Goal: Register for event/course

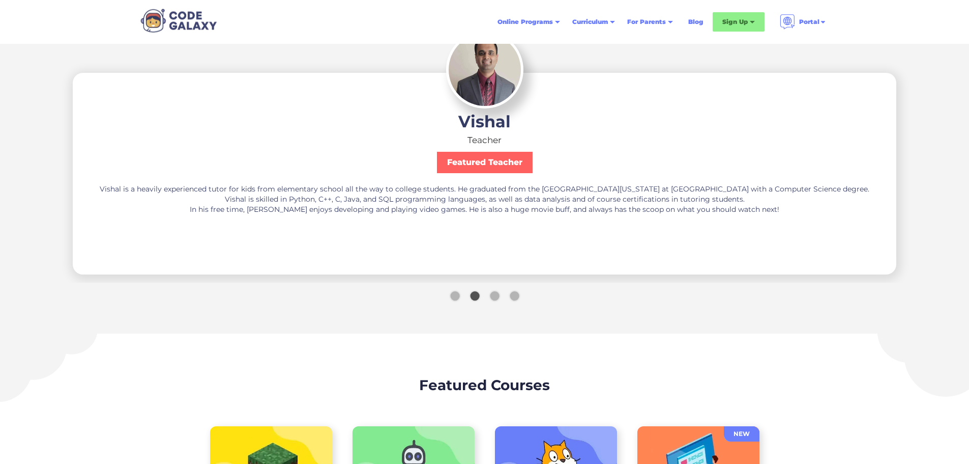
scroll to position [1781, 0]
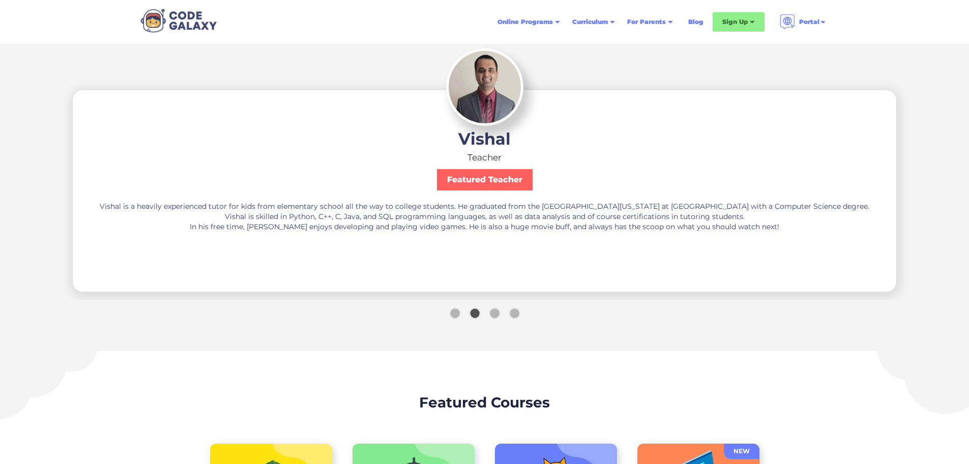
click at [454, 318] on div "Show slide 1 of 4" at bounding box center [454, 312] width 9 height 9
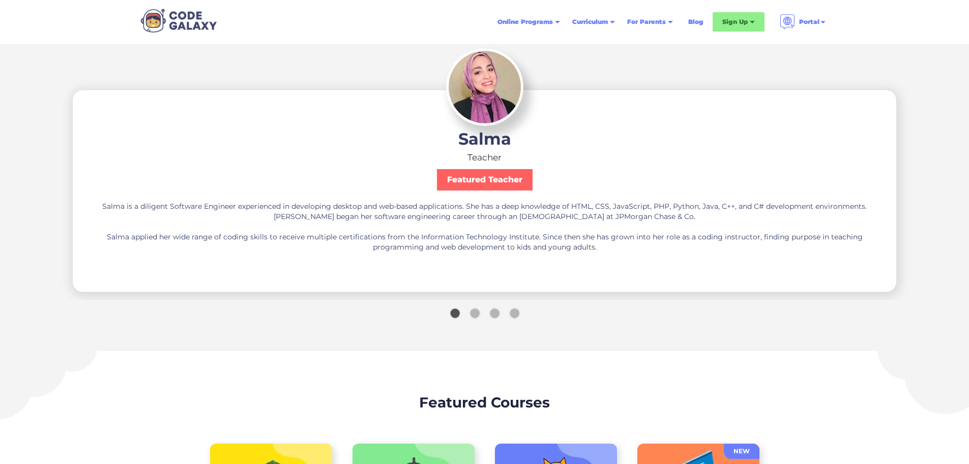
click at [486, 328] on div "carousel" at bounding box center [484, 315] width 1260 height 26
click at [495, 318] on div "Show slide 3 of 4" at bounding box center [494, 312] width 9 height 9
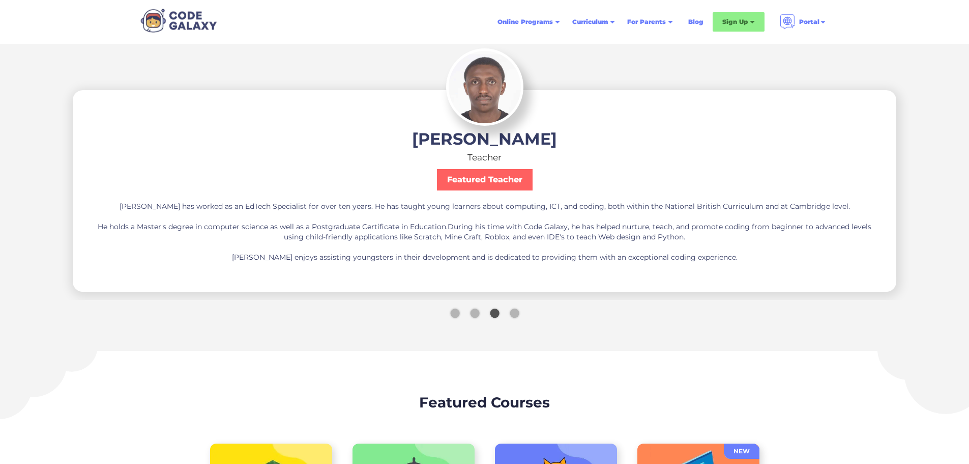
click at [516, 318] on div "Show slide 4 of 4" at bounding box center [514, 312] width 9 height 9
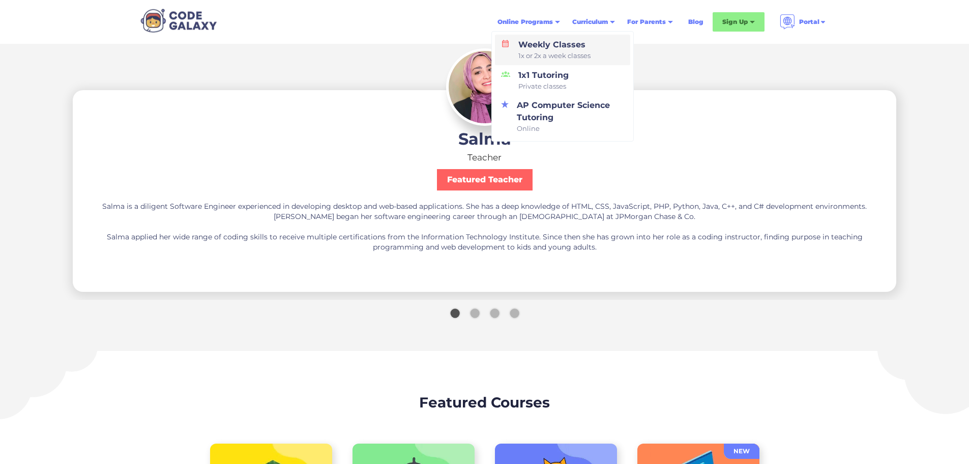
click at [597, 58] on link "Weekly Classes 1x or 2x a week classes" at bounding box center [562, 50] width 135 height 31
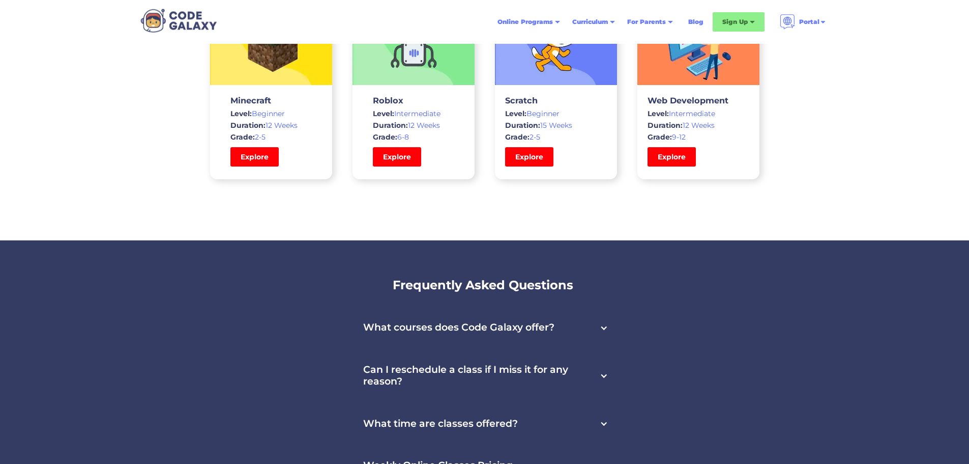
scroll to position [3104, 0]
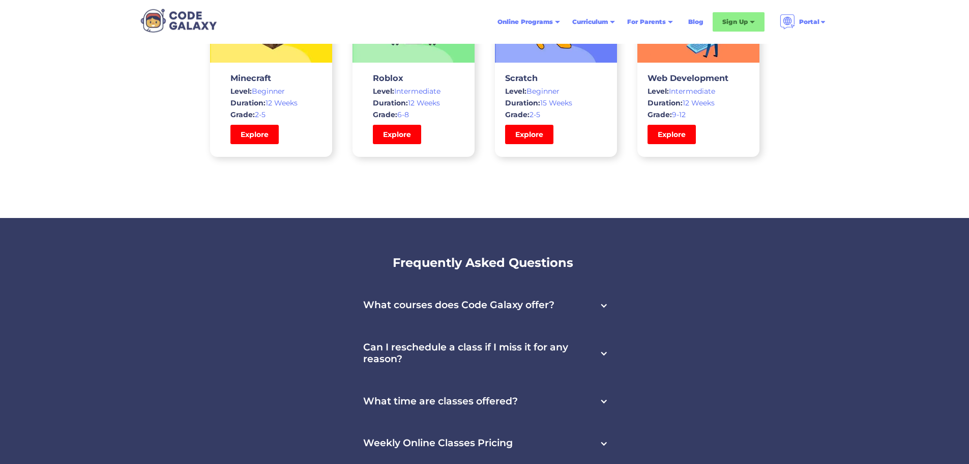
click at [605, 301] on div at bounding box center [604, 305] width 8 height 8
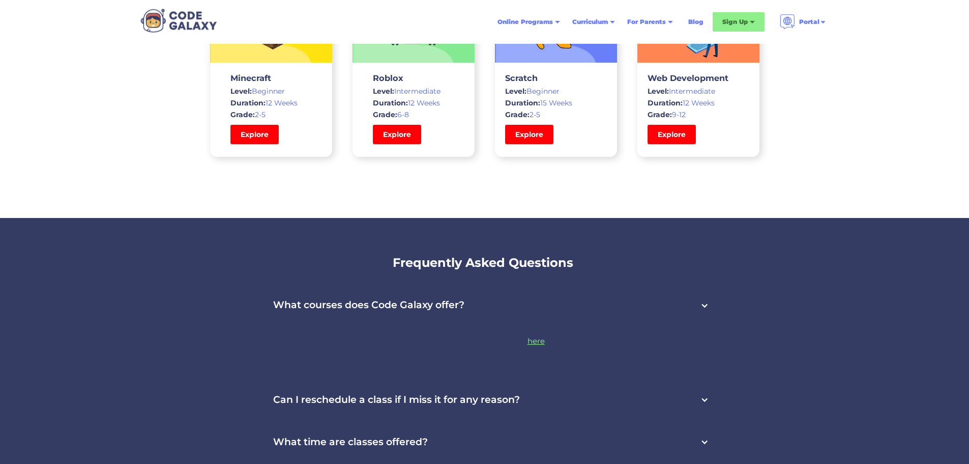
click at [703, 301] on div at bounding box center [705, 305] width 8 height 8
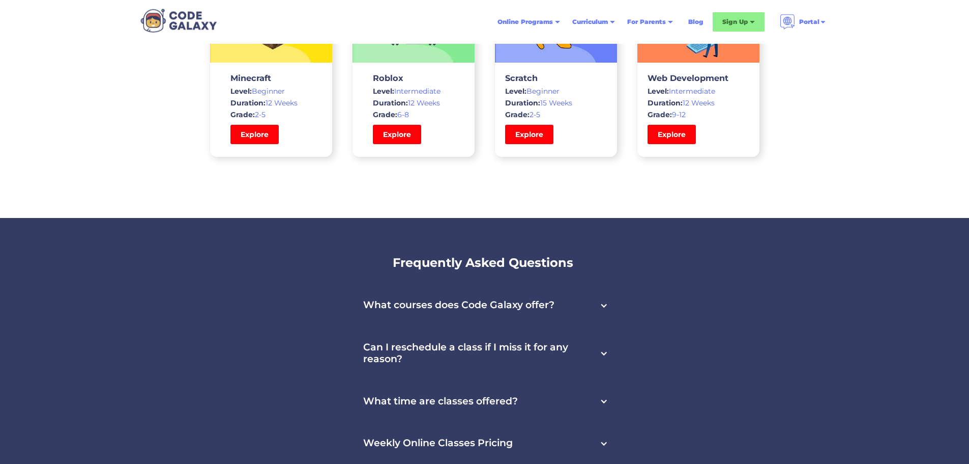
click at [603, 349] on div at bounding box center [604, 353] width 8 height 8
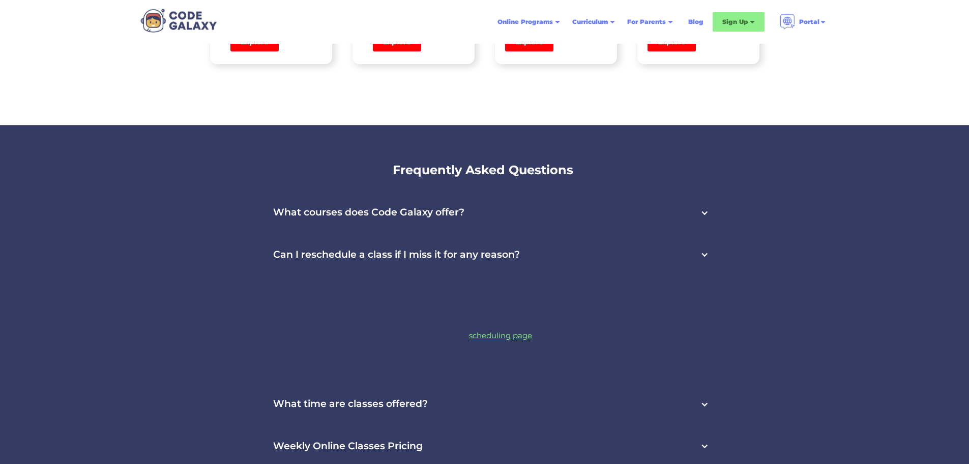
scroll to position [3307, 0]
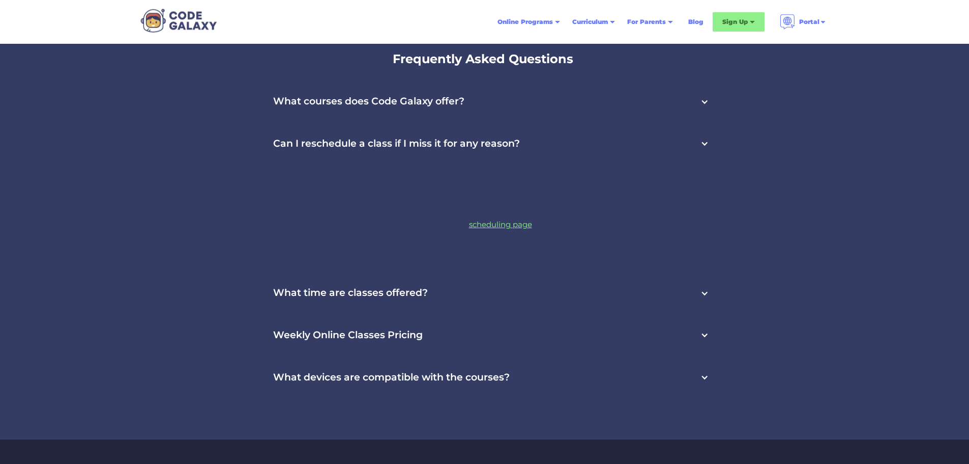
click at [704, 289] on div at bounding box center [705, 293] width 8 height 8
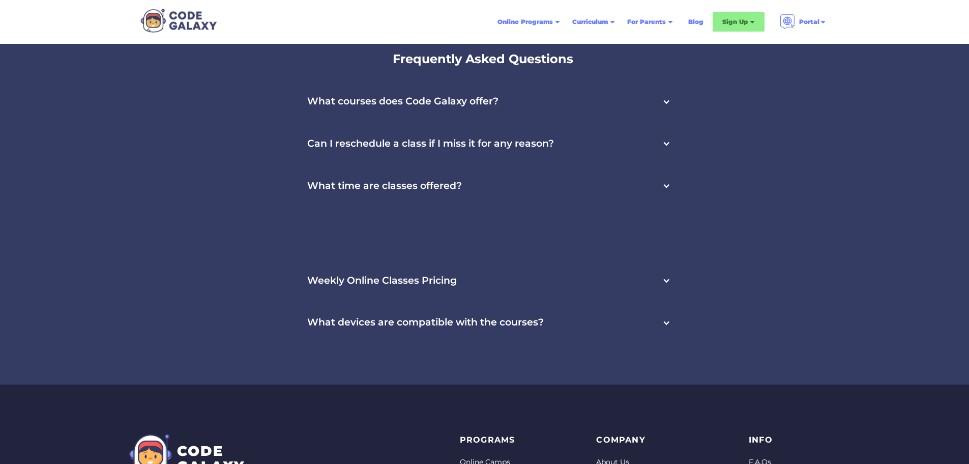
click at [671, 276] on div at bounding box center [666, 280] width 8 height 8
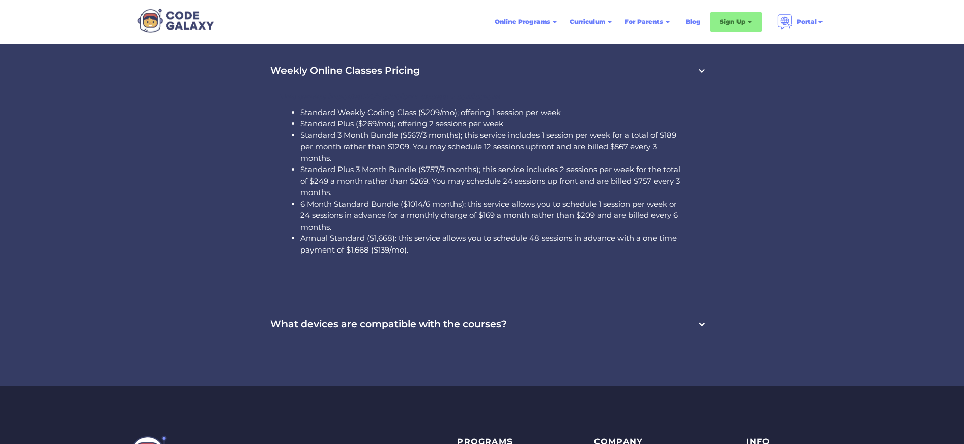
scroll to position [3465, 0]
